Goal: Find specific page/section: Find specific page/section

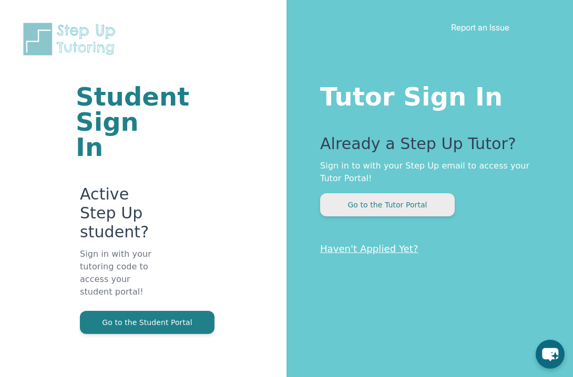
click at [415, 206] on button "Go to the Tutor Portal" at bounding box center [387, 204] width 135 height 23
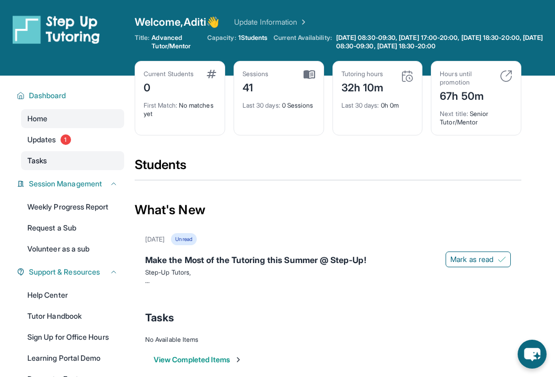
click at [58, 165] on link "Tasks" at bounding box center [72, 160] width 103 height 19
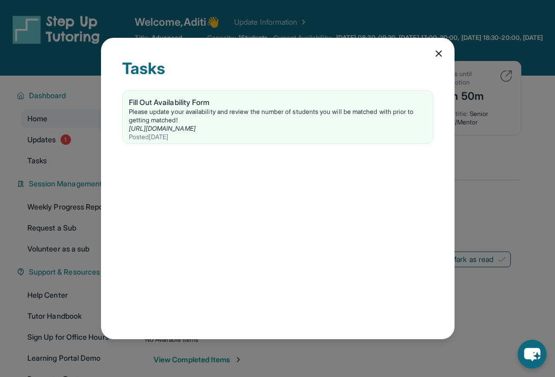
click at [441, 60] on div "Tasks Fill Out Availability Form Please update your availability and review the…" at bounding box center [277, 189] width 353 height 302
click at [440, 55] on icon at bounding box center [438, 53] width 5 height 5
